Goal: Transaction & Acquisition: Purchase product/service

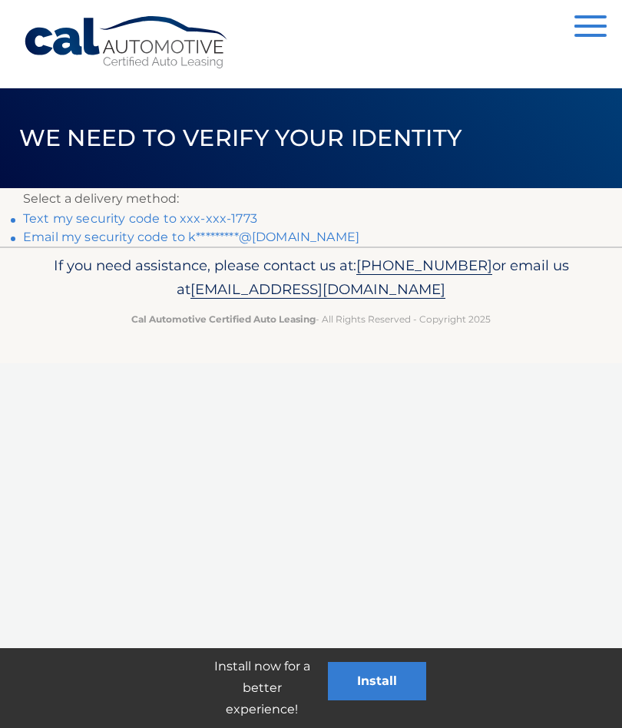
click at [138, 215] on link "Text my security code to xxx-xxx-1773" at bounding box center [140, 218] width 234 height 15
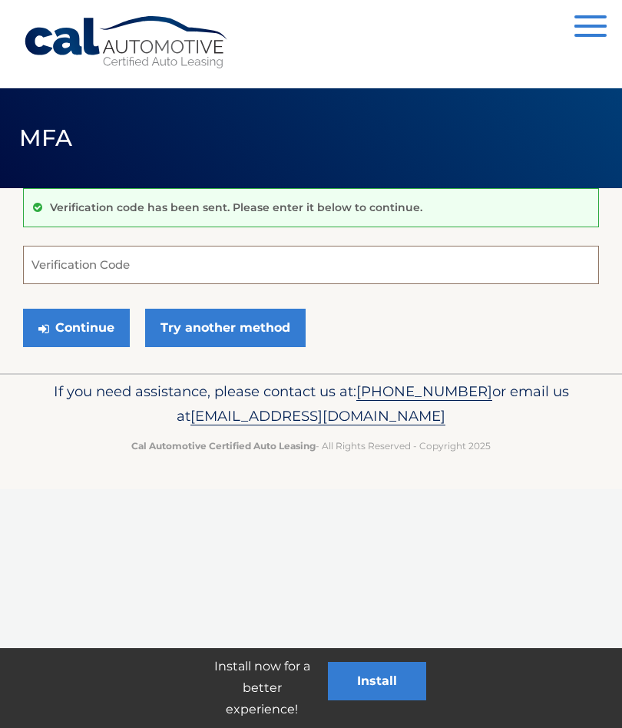
click at [121, 261] on input "Verification Code" at bounding box center [311, 265] width 576 height 38
type input "120645"
click at [68, 327] on button "Continue" at bounding box center [76, 328] width 107 height 38
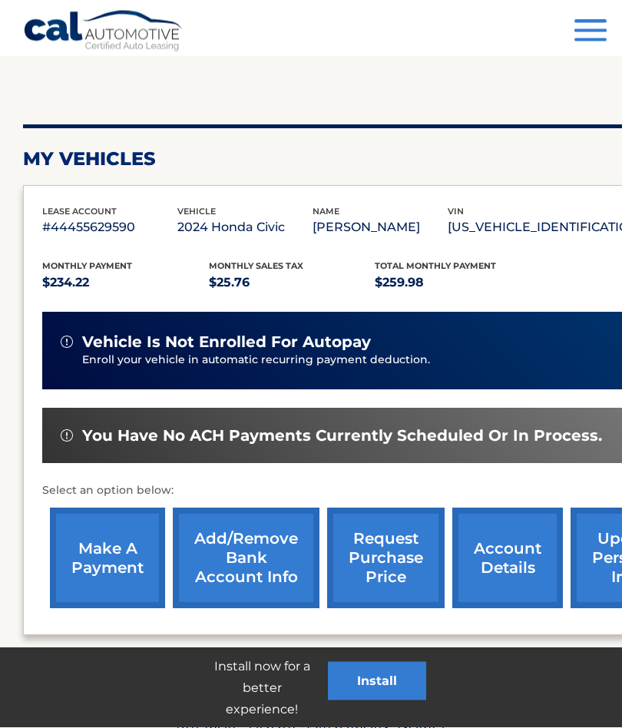
scroll to position [132, 0]
click at [106, 559] on link "make a payment" at bounding box center [107, 559] width 115 height 101
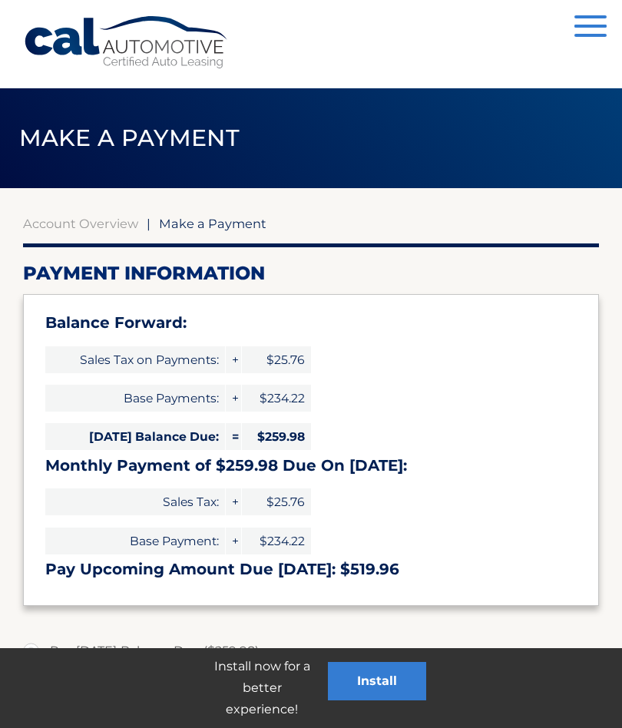
select select "YTQyYTYxYzktZTUzNC00M2NmLTk4MDQtNmMxZGQ4ZDIwYmVi"
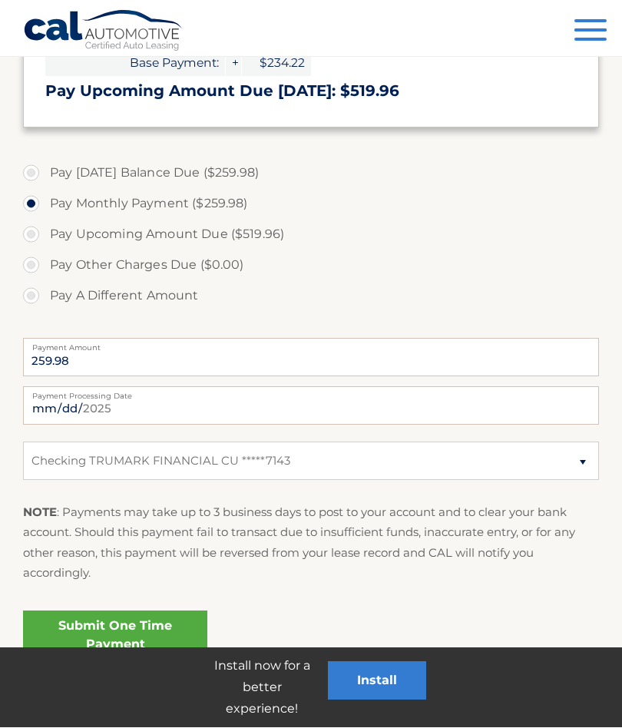
scroll to position [478, 0]
click at [147, 639] on link "Submit One Time Payment" at bounding box center [115, 636] width 184 height 49
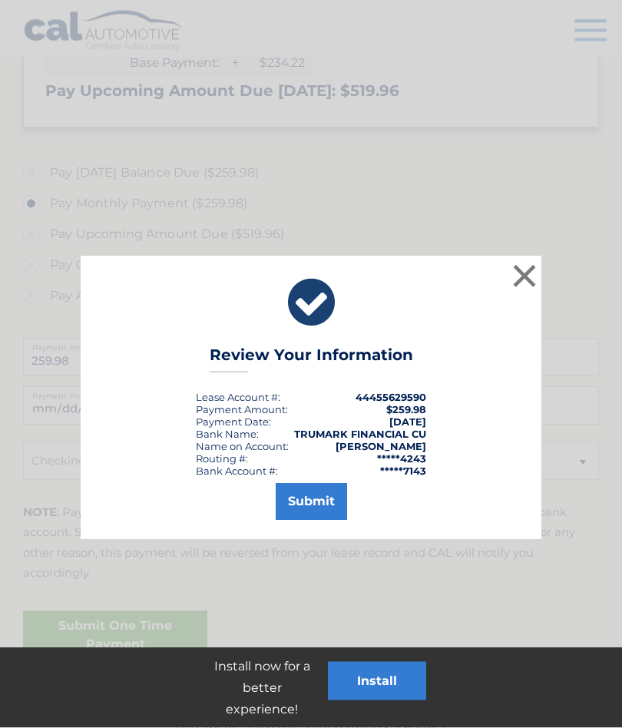
scroll to position [479, 0]
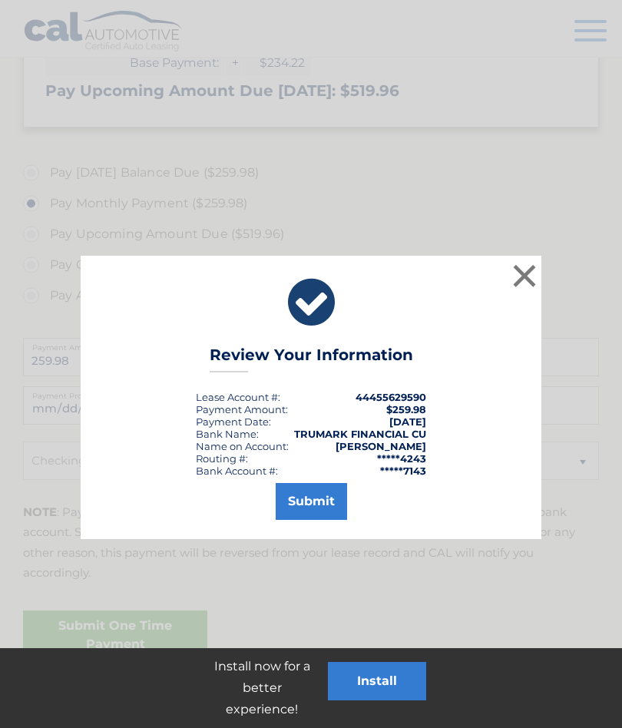
click at [318, 505] on button "Submit" at bounding box center [311, 501] width 71 height 37
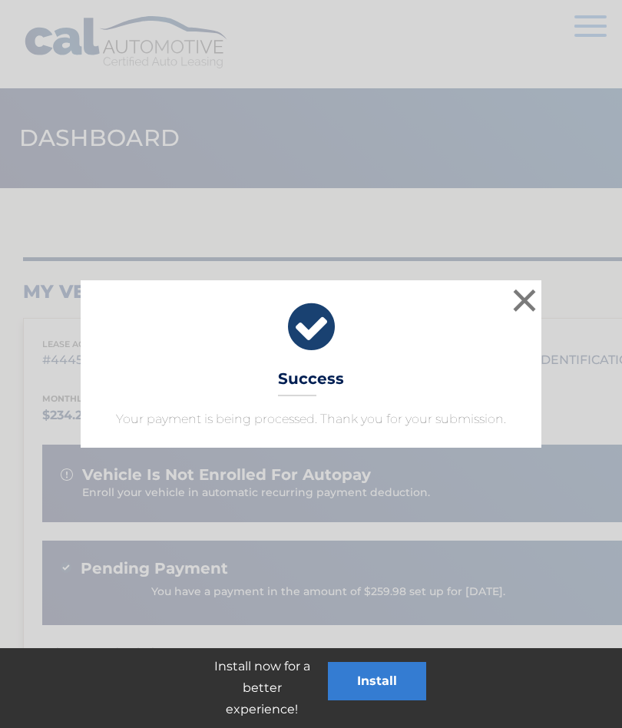
click at [516, 313] on button "×" at bounding box center [524, 300] width 31 height 31
